Goal: Ask a question: Seek information or help from site administrators or community

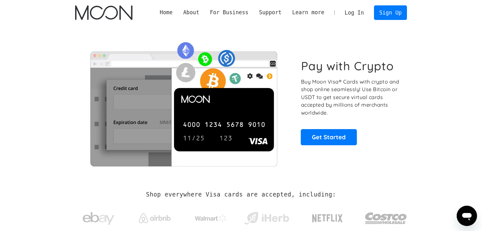
click at [366, 14] on link "Log In" at bounding box center [355, 13] width 30 height 14
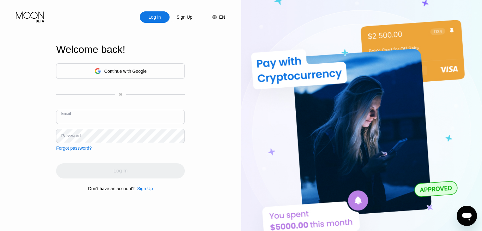
click at [93, 111] on input "text" at bounding box center [120, 117] width 129 height 14
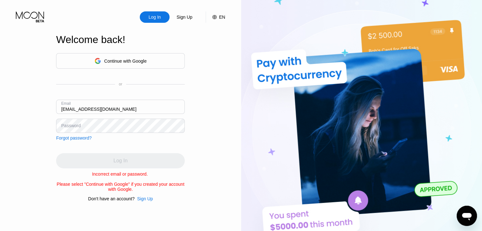
click at [114, 109] on input "[EMAIL_ADDRESS][DOMAIN_NAME]" at bounding box center [120, 107] width 129 height 14
type input "[EMAIL_ADDRESS][DOMAIN_NAME]"
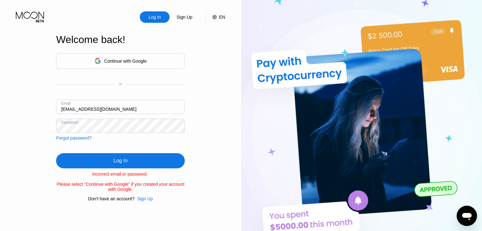
click at [80, 137] on div "Forgot password?" at bounding box center [74, 138] width 36 height 5
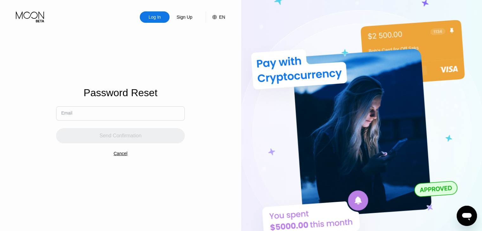
click at [94, 121] on div "Send Confirmation" at bounding box center [120, 132] width 129 height 23
click at [98, 113] on input "text" at bounding box center [120, 114] width 129 height 14
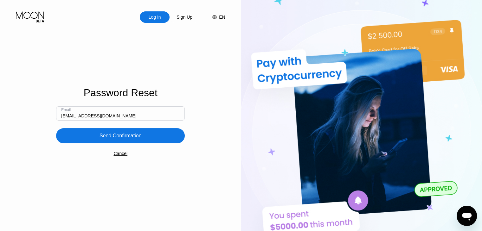
type input "[EMAIL_ADDRESS][DOMAIN_NAME]"
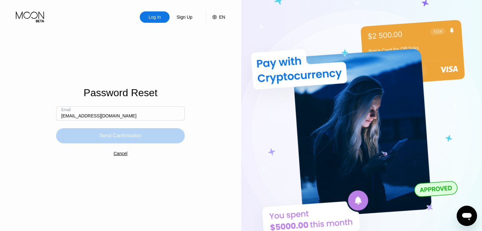
click at [137, 131] on div "Send Confirmation" at bounding box center [120, 135] width 129 height 15
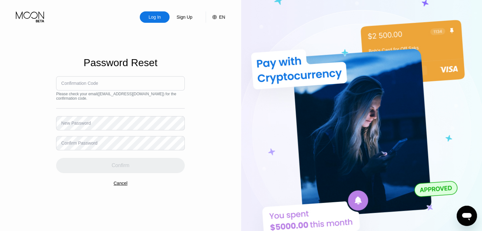
click at [99, 81] on input at bounding box center [120, 83] width 129 height 14
click at [89, 144] on div "Confirm Password" at bounding box center [79, 143] width 36 height 5
click at [88, 141] on div "Confirm Password" at bounding box center [79, 143] width 36 height 5
click at [86, 144] on div "Confirm Password" at bounding box center [79, 143] width 36 height 5
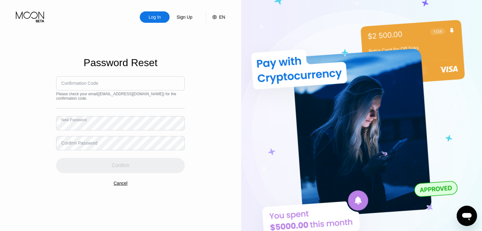
click at [86, 144] on div "Confirm Password" at bounding box center [79, 143] width 36 height 5
click at [86, 141] on div "Confirm Password" at bounding box center [120, 143] width 129 height 14
click at [77, 144] on div "Confirm Password" at bounding box center [79, 143] width 36 height 5
click at [72, 144] on div "Confirm Password" at bounding box center [79, 143] width 36 height 5
click at [101, 145] on div "Confirm Password" at bounding box center [120, 143] width 129 height 14
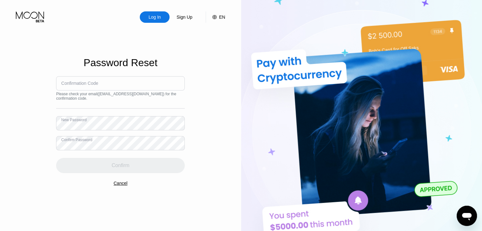
click at [94, 83] on div "Confirmation Code" at bounding box center [79, 83] width 37 height 5
click at [94, 79] on input at bounding box center [120, 83] width 129 height 14
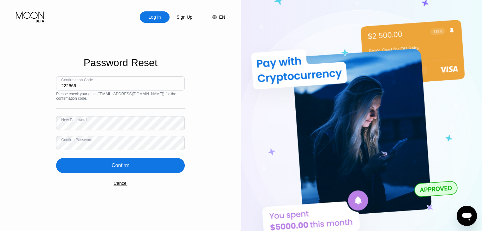
type input "222666"
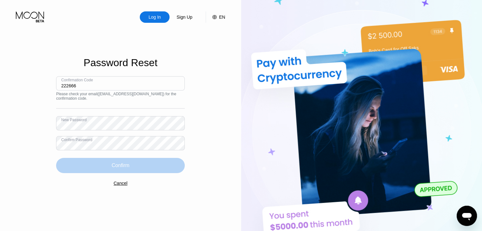
click at [132, 165] on div "Confirm" at bounding box center [120, 165] width 129 height 15
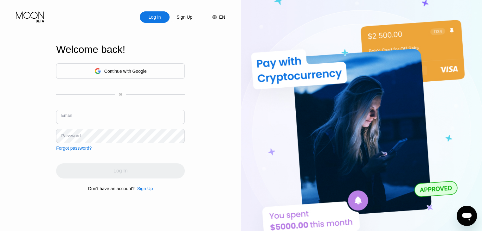
click at [142, 115] on input "text" at bounding box center [120, 117] width 129 height 14
type input "[EMAIL_ADDRESS][DOMAIN_NAME]"
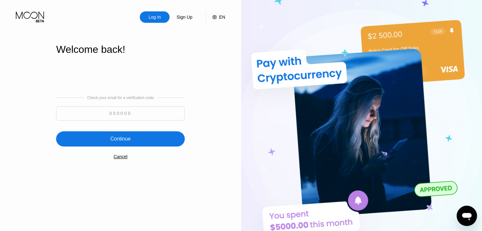
click at [118, 116] on input at bounding box center [120, 114] width 129 height 14
type input "474667"
click at [126, 141] on div "Continue" at bounding box center [120, 139] width 20 height 6
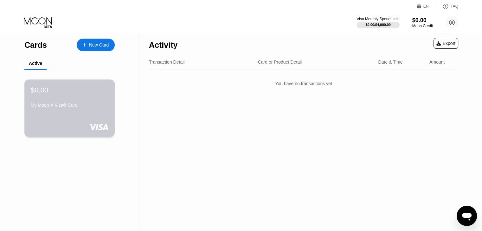
click at [99, 93] on div "$0.00" at bounding box center [70, 90] width 78 height 8
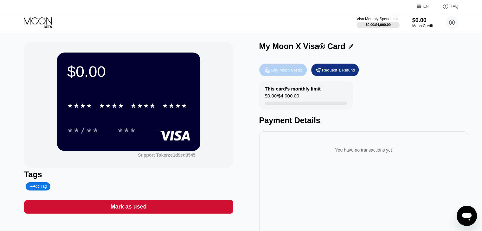
click at [271, 67] on div "Buy Moon Credit" at bounding box center [283, 70] width 48 height 13
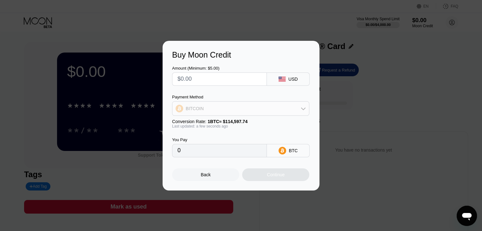
click at [301, 106] on div "BITCOIN" at bounding box center [240, 108] width 137 height 13
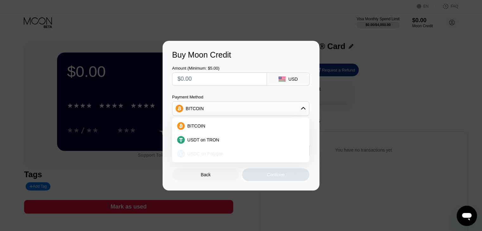
click at [223, 152] on div "USDC on Polygon" at bounding box center [245, 154] width 120 height 5
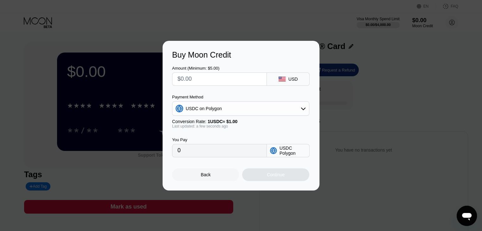
click at [235, 155] on input "0" at bounding box center [220, 151] width 84 height 13
click at [179, 152] on input "0" at bounding box center [220, 151] width 84 height 13
drag, startPoint x: 179, startPoint y: 152, endPoint x: 186, endPoint y: 154, distance: 7.9
click at [186, 154] on input "0" at bounding box center [220, 151] width 84 height 13
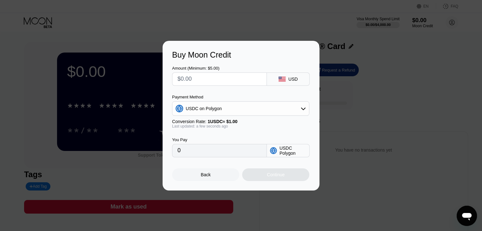
click at [186, 154] on input "0" at bounding box center [220, 151] width 84 height 13
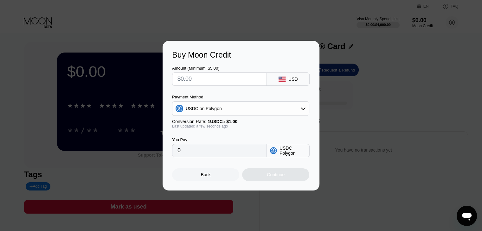
click at [186, 154] on input "0" at bounding box center [220, 151] width 84 height 13
click at [199, 154] on input "0" at bounding box center [220, 151] width 84 height 13
click at [199, 153] on input "0" at bounding box center [220, 151] width 84 height 13
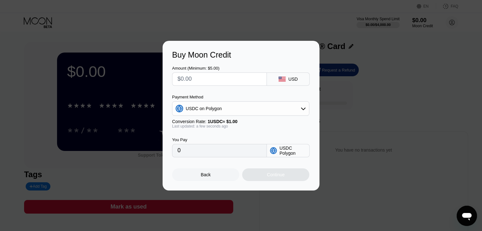
click at [199, 153] on input "0" at bounding box center [220, 151] width 84 height 13
click at [198, 76] on input "text" at bounding box center [220, 79] width 84 height 13
type input "$7"
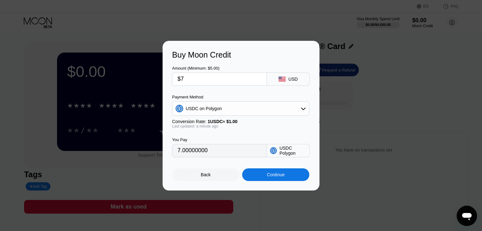
type input "7.00000000"
type input "$7.3"
type input "7.30000000"
type input "$7.30"
click at [263, 174] on div "Continue" at bounding box center [275, 175] width 67 height 13
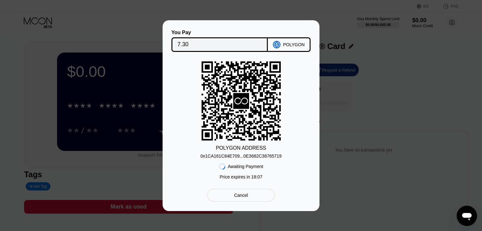
drag, startPoint x: 280, startPoint y: 157, endPoint x: 226, endPoint y: 158, distance: 54.2
click at [226, 158] on div "POLYGON ADDRESS 0x1CA161C84E709...0E3682C38765719 Awaiting Payment Price expire…" at bounding box center [241, 122] width 138 height 121
click at [226, 158] on div "0x1CA161C84E709...0E3682C38765719" at bounding box center [240, 156] width 81 height 5
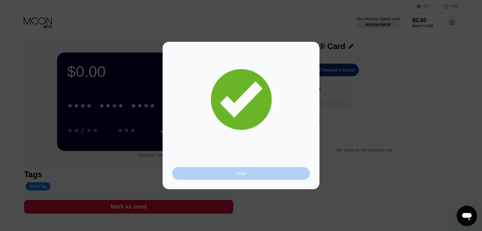
click at [227, 176] on div "Close" at bounding box center [241, 173] width 138 height 13
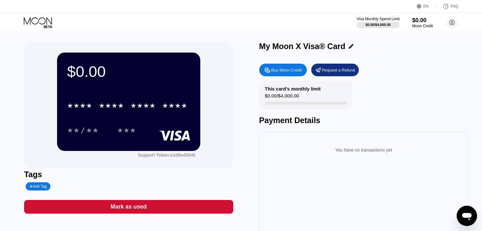
click at [276, 70] on div "Buy Moon Credit" at bounding box center [286, 70] width 31 height 5
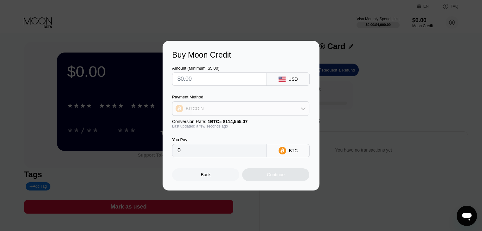
click at [249, 112] on div "BITCOIN" at bounding box center [240, 108] width 137 height 13
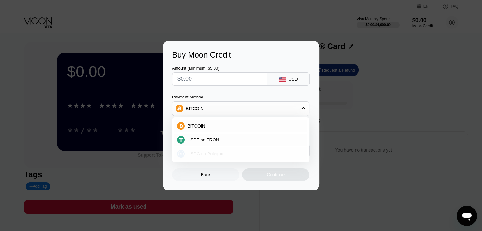
click at [235, 153] on div "USDC on Polygon" at bounding box center [245, 154] width 120 height 5
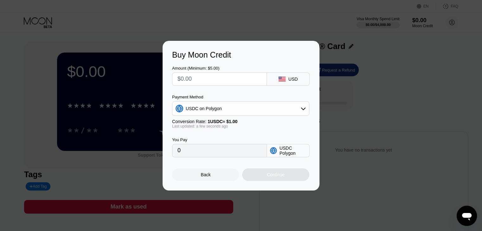
click at [276, 151] on icon at bounding box center [273, 150] width 7 height 7
click at [236, 154] on input "0" at bounding box center [220, 151] width 84 height 13
click at [210, 79] on input "text" at bounding box center [220, 79] width 84 height 13
type input "$7"
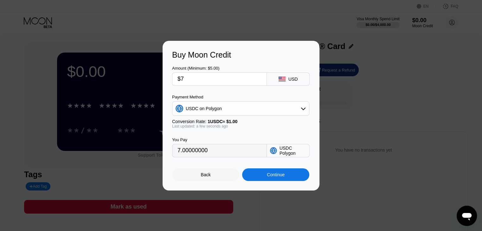
type input "7.00000000"
type input "$7.3"
type input "7.30000000"
type input "$7.30"
click at [293, 179] on div "Continue" at bounding box center [275, 175] width 67 height 13
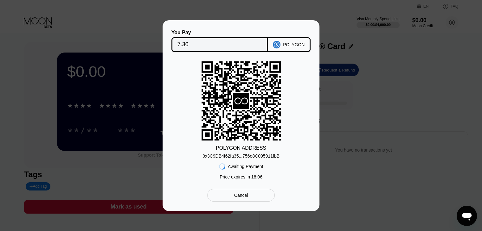
click at [254, 198] on div "Cancel" at bounding box center [241, 195] width 68 height 13
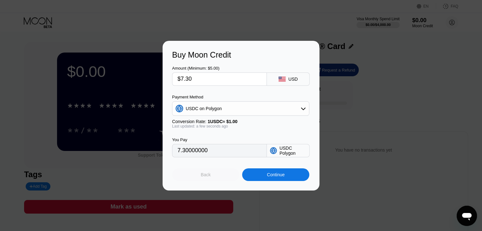
click at [211, 180] on div "Back" at bounding box center [205, 175] width 67 height 13
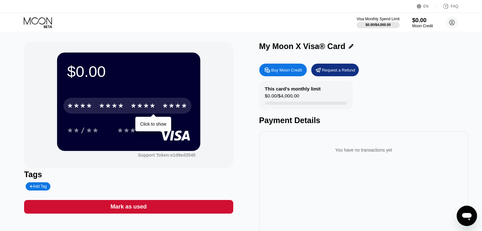
click at [175, 107] on div "****" at bounding box center [174, 107] width 25 height 10
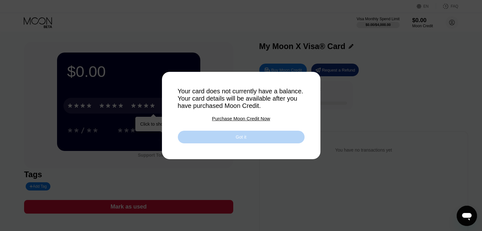
click at [228, 136] on div "Got it" at bounding box center [241, 137] width 127 height 13
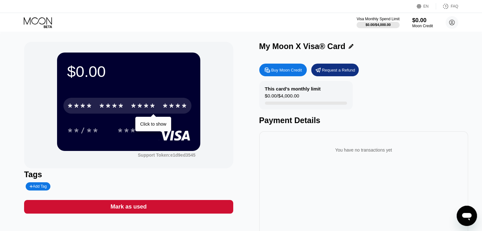
click at [465, 221] on icon "Open messaging window" at bounding box center [466, 216] width 11 height 11
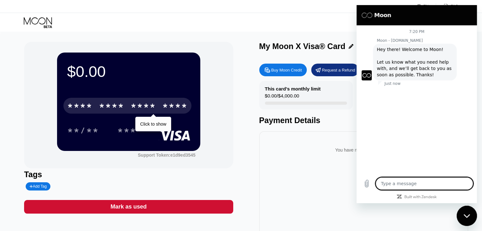
type textarea "x"
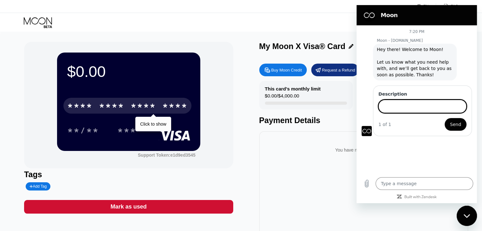
click at [407, 110] on input "Description" at bounding box center [423, 106] width 88 height 13
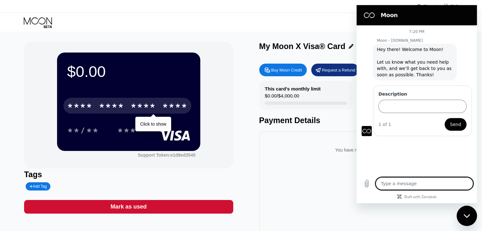
click at [395, 180] on textarea at bounding box center [425, 184] width 98 height 13
type textarea "h"
type textarea "x"
type textarea "he"
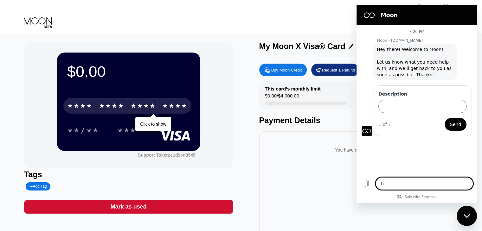
type textarea "x"
type textarea "hel"
type textarea "x"
type textarea "hell"
type textarea "x"
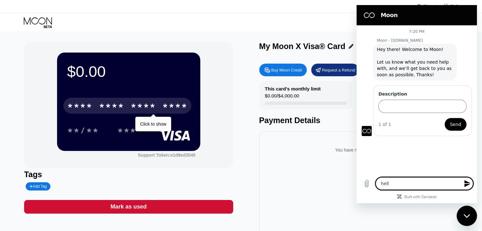
type textarea "hello"
type textarea "x"
type textarea "hello"
type textarea "x"
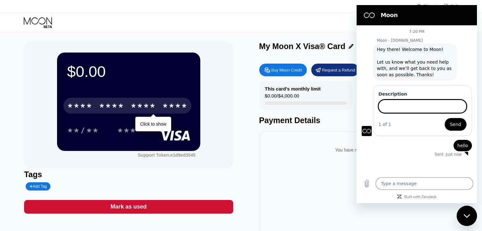
click at [433, 111] on input "Description" at bounding box center [423, 106] width 88 height 13
type input "deposit"
click at [445, 118] on button "Send" at bounding box center [456, 124] width 22 height 13
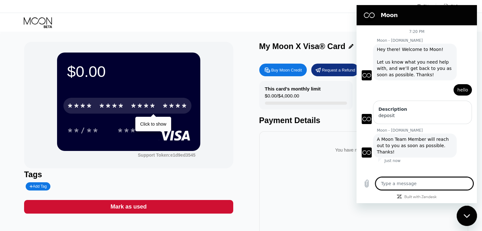
type textarea "x"
type textarea "i"
type textarea "x"
type textarea "i"
type textarea "x"
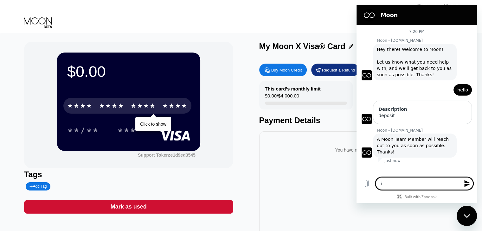
type textarea "i w"
type textarea "x"
type textarea "i wa"
type textarea "x"
type textarea "i wan"
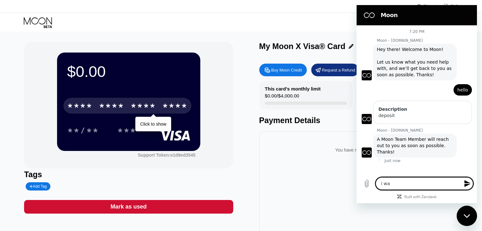
type textarea "x"
type textarea "i want"
type textarea "x"
type textarea "i want"
type textarea "x"
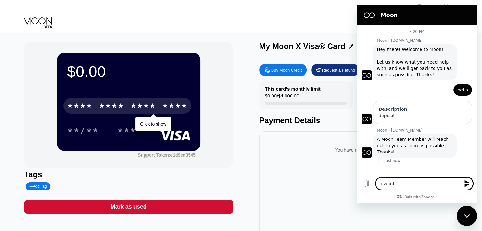
type textarea "i want t"
type textarea "x"
type textarea "i want to"
type textarea "x"
type textarea "i want to"
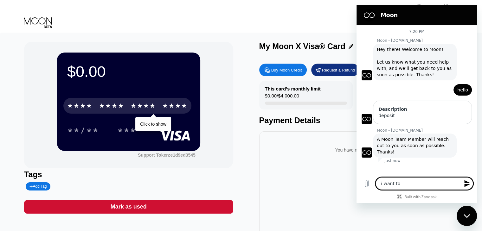
type textarea "x"
type textarea "i want to s"
type textarea "x"
type textarea "i want to sp"
type textarea "x"
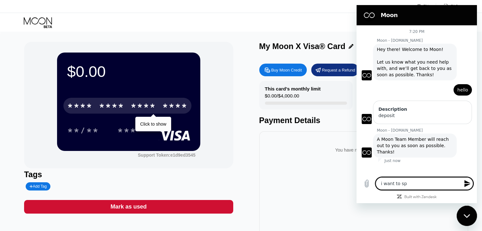
type textarea "i want to spe"
type textarea "x"
type textarea "i want to spea"
type textarea "x"
type textarea "i want to spe"
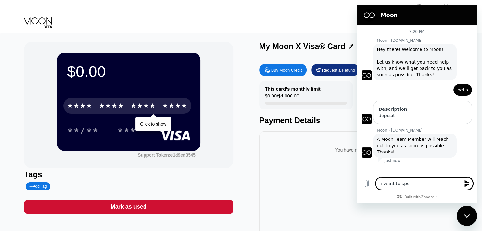
type textarea "x"
type textarea "i want to spea"
type textarea "x"
type textarea "i want to speak"
type textarea "x"
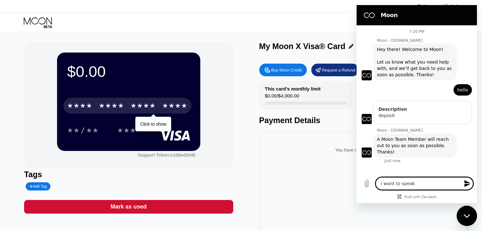
type textarea "i want to speak"
type textarea "x"
type textarea "i want to speak w"
type textarea "x"
type textarea "i want to speak wi"
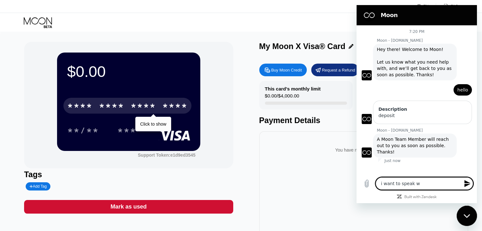
type textarea "x"
type textarea "i want to speak wit"
type textarea "x"
type textarea "i want to speak with"
type textarea "x"
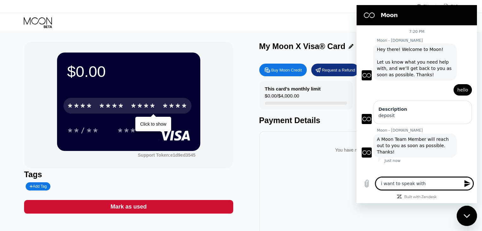
type textarea "i want to speak with"
type textarea "x"
type textarea "i want to speak with h"
type textarea "x"
type textarea "i want to speak with hu"
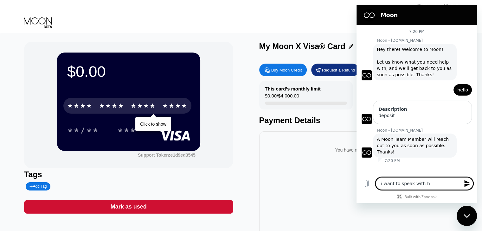
type textarea "x"
type textarea "i want to speak with hum"
type textarea "x"
type textarea "i want to speak with huma"
type textarea "x"
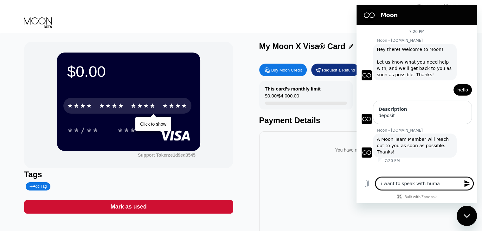
type textarea "i want to speak with human"
type textarea "x"
type textarea "i want to speak with huma"
type textarea "x"
type textarea "i want to speak with hum"
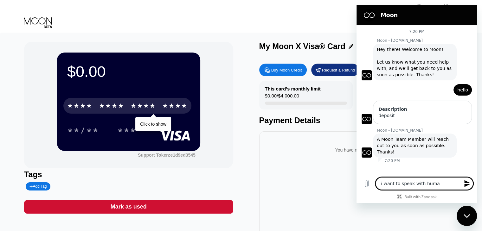
type textarea "x"
type textarea "i want to speak with hu"
type textarea "x"
type textarea "i want to speak with h"
type textarea "x"
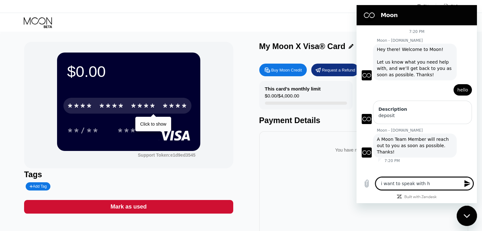
type textarea "i want to speak with"
type textarea "x"
type textarea "i want to speak with r"
type textarea "x"
type textarea "i want to speak with re"
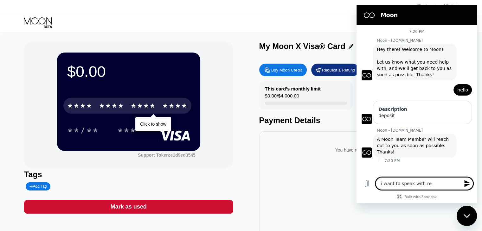
type textarea "x"
type textarea "i want to speak with rea"
type textarea "x"
type textarea "i want to speak with real"
type textarea "x"
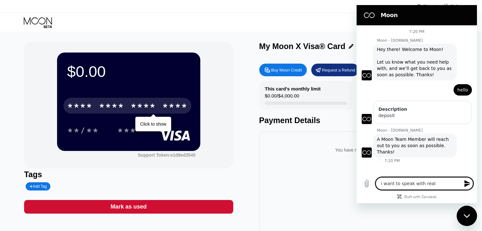
type textarea "i want to speak with real"
type textarea "x"
type textarea "i want to speak with real h"
type textarea "x"
type textarea "i want to speak with real hu"
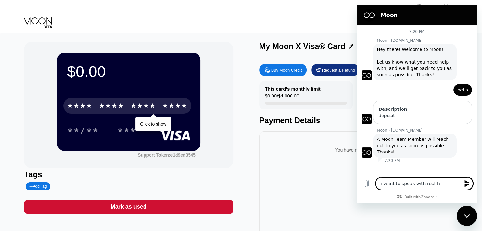
type textarea "x"
type textarea "i want to speak with real hum"
type textarea "x"
type textarea "i want to speak with real huma"
type textarea "x"
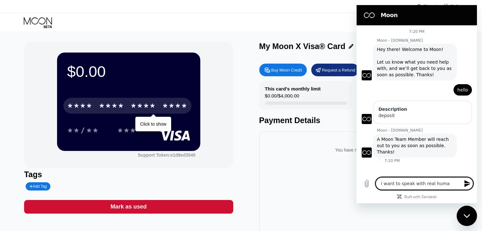
type textarea "i want to speak with real human"
type textarea "x"
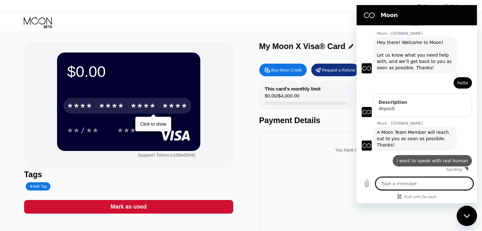
scroll to position [6, 0]
type textarea "x"
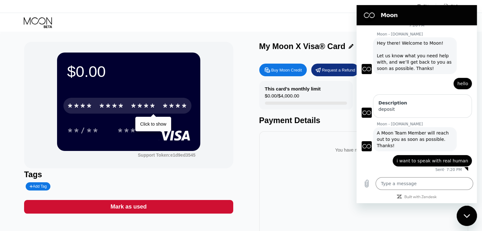
drag, startPoint x: 395, startPoint y: 16, endPoint x: 404, endPoint y: 16, distance: 8.2
click at [404, 16] on h2 "Moon" at bounding box center [426, 15] width 90 height 8
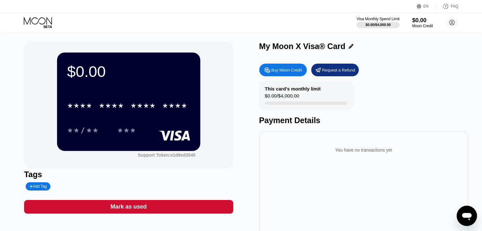
click at [464, 218] on icon "Open messaging window" at bounding box center [467, 217] width 10 height 8
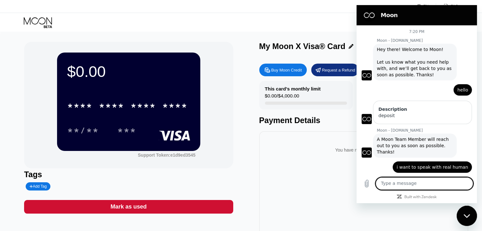
scroll to position [6, 0]
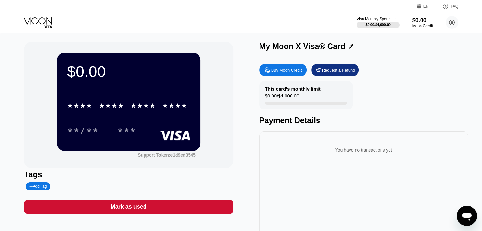
click at [467, 219] on icon "Open messaging window" at bounding box center [466, 216] width 11 height 11
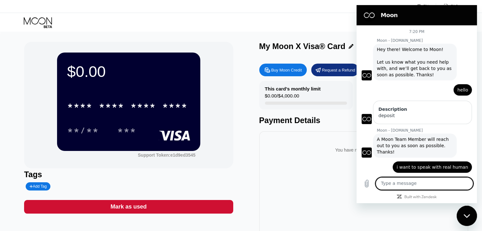
scroll to position [6, 0]
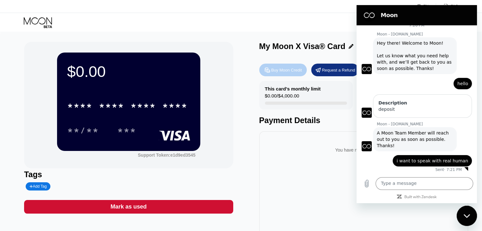
click at [275, 76] on div "Buy Moon Credit" at bounding box center [283, 70] width 48 height 13
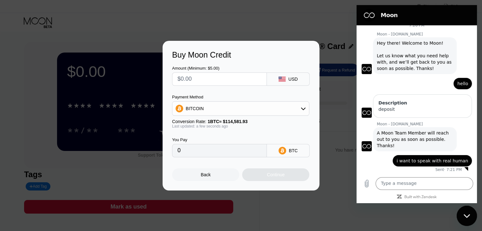
click at [276, 79] on div "USD" at bounding box center [288, 79] width 43 height 13
click at [297, 114] on div "BITCOIN" at bounding box center [240, 108] width 137 height 13
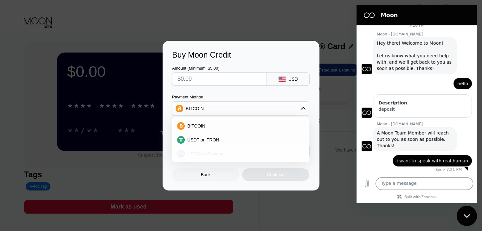
click at [277, 154] on div "USDC on Polygon" at bounding box center [245, 154] width 120 height 5
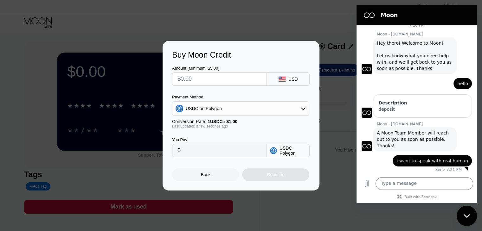
click at [288, 153] on div "USDC Polygon" at bounding box center [293, 151] width 27 height 10
click at [224, 80] on input "text" at bounding box center [220, 79] width 84 height 13
type input "$7"
type input "7.00000000"
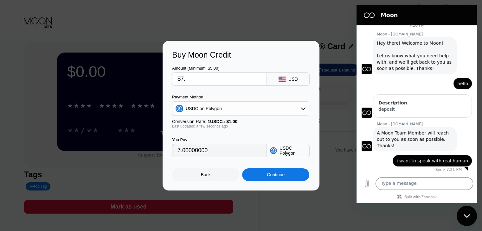
type input "$7.3"
type input "7.30000000"
type input "$7.3"
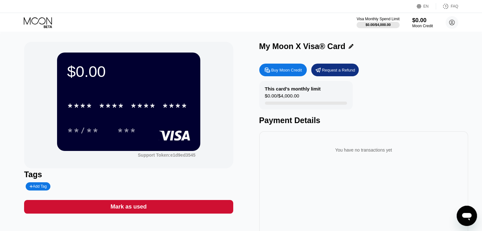
click at [471, 220] on icon "Open messaging window" at bounding box center [466, 216] width 11 height 11
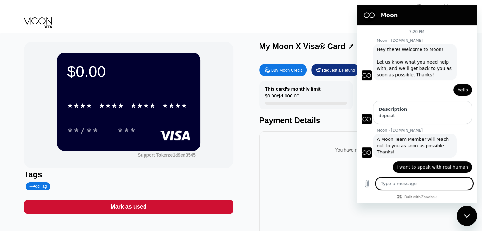
scroll to position [6, 0]
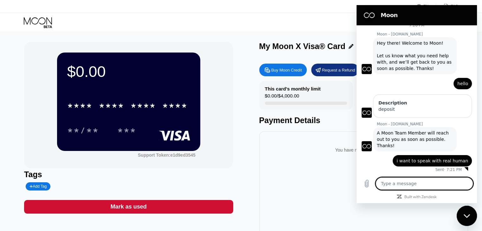
click at [429, 183] on textarea at bounding box center [425, 184] width 98 height 13
type textarea "ا"
type textarea "x"
type textarea "اه"
type textarea "x"
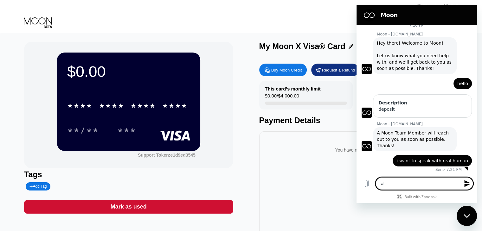
type textarea "ا"
type textarea "x"
type textarea "H"
type textarea "x"
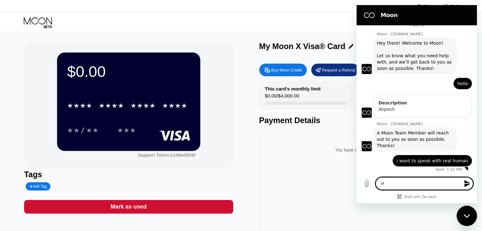
type textarea "Hi"
type textarea "x"
type textarea "H"
type textarea "x"
type textarea "Hi"
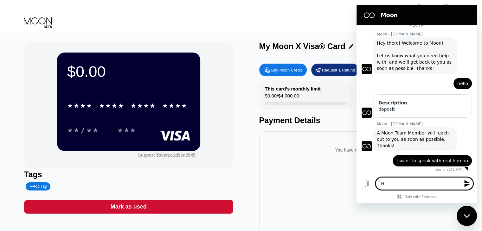
type textarea "x"
type textarea "Hi?"
type textarea "x"
type textarea "Hi??"
type textarea "x"
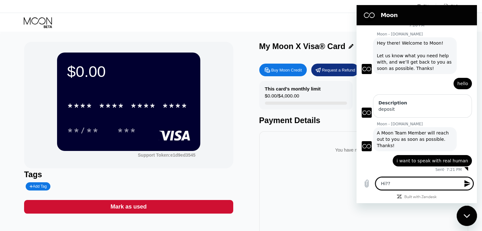
type textarea "Hi???"
type textarea "x"
type textarea "Hi???"
type textarea "x"
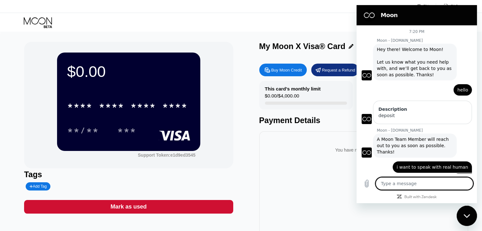
scroll to position [18, 0]
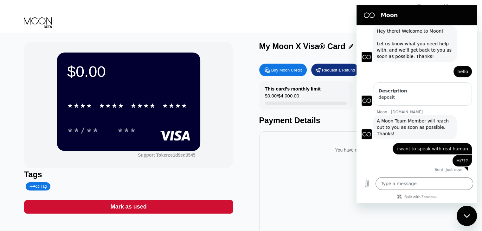
click at [463, 212] on div "Close messaging window" at bounding box center [467, 216] width 19 height 19
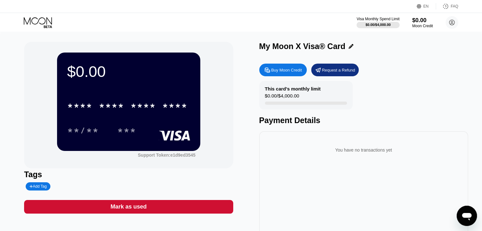
click at [463, 212] on icon "Open messaging window" at bounding box center [466, 216] width 11 height 11
type textarea "x"
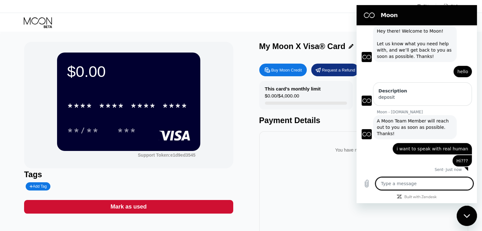
click at [396, 185] on textarea at bounding box center [425, 184] width 98 height 13
type textarea "f"
type textarea "x"
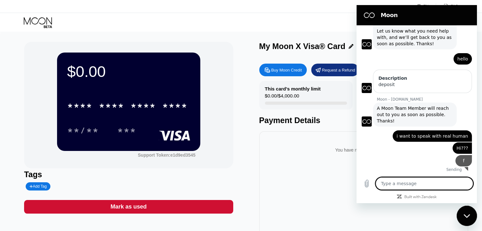
scroll to position [30, 0]
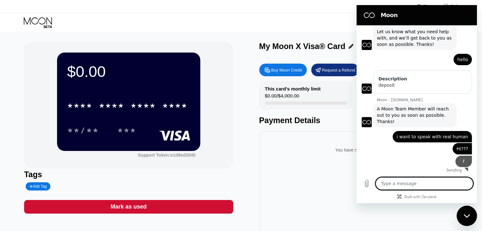
type textarea "x"
type textarea "d"
type textarea "x"
type textarea "de"
type textarea "x"
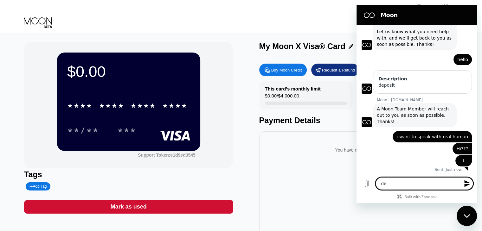
type textarea "dea"
type textarea "x"
type textarea "dear"
type textarea "x"
type textarea "dear?"
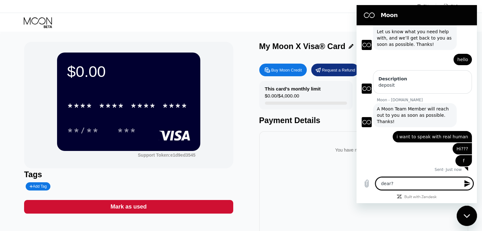
type textarea "x"
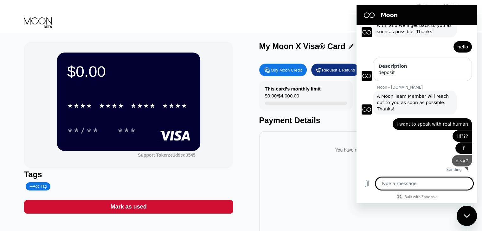
scroll to position [42, 0]
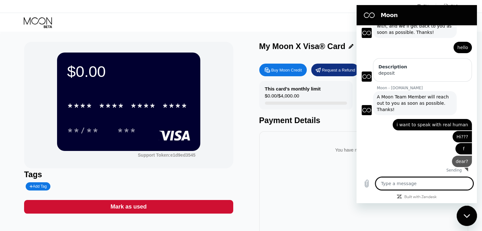
type textarea "x"
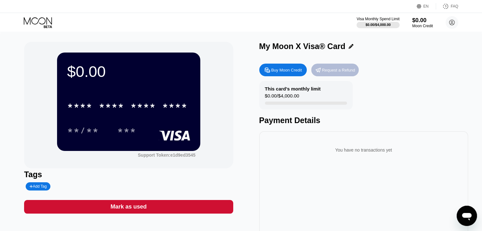
click at [327, 73] on div "Request a Refund" at bounding box center [338, 70] width 33 height 5
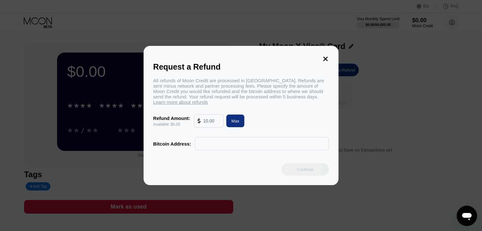
click at [243, 142] on input "text" at bounding box center [261, 144] width 127 height 13
click at [207, 122] on input "text" at bounding box center [211, 121] width 17 height 13
click at [223, 143] on input "text" at bounding box center [261, 144] width 127 height 13
click at [323, 55] on icon at bounding box center [325, 58] width 7 height 7
